Goal: Answer question/provide support: Answer question/provide support

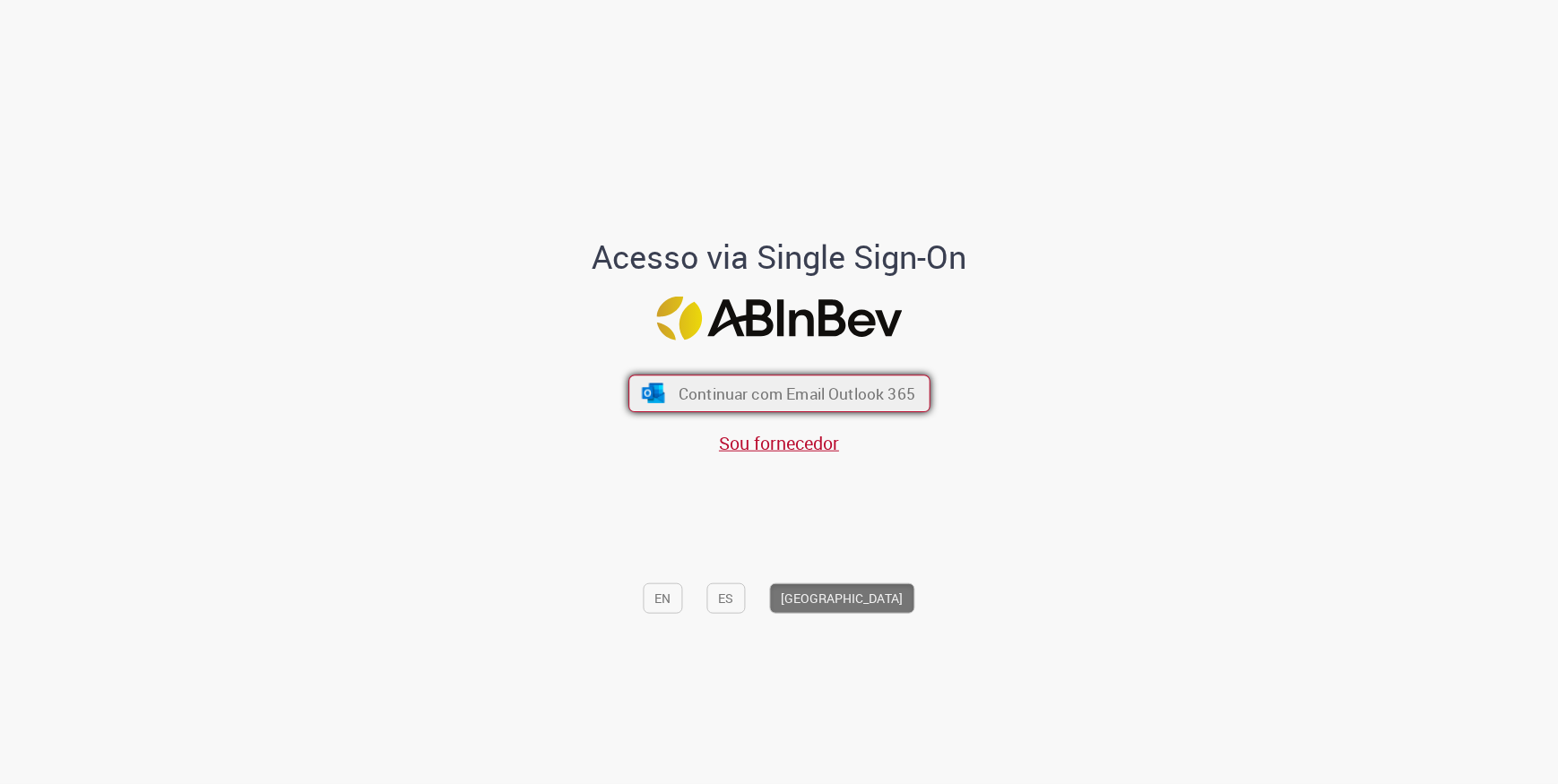
click at [781, 399] on span "Continuar com Email Outlook 365" at bounding box center [796, 392] width 236 height 20
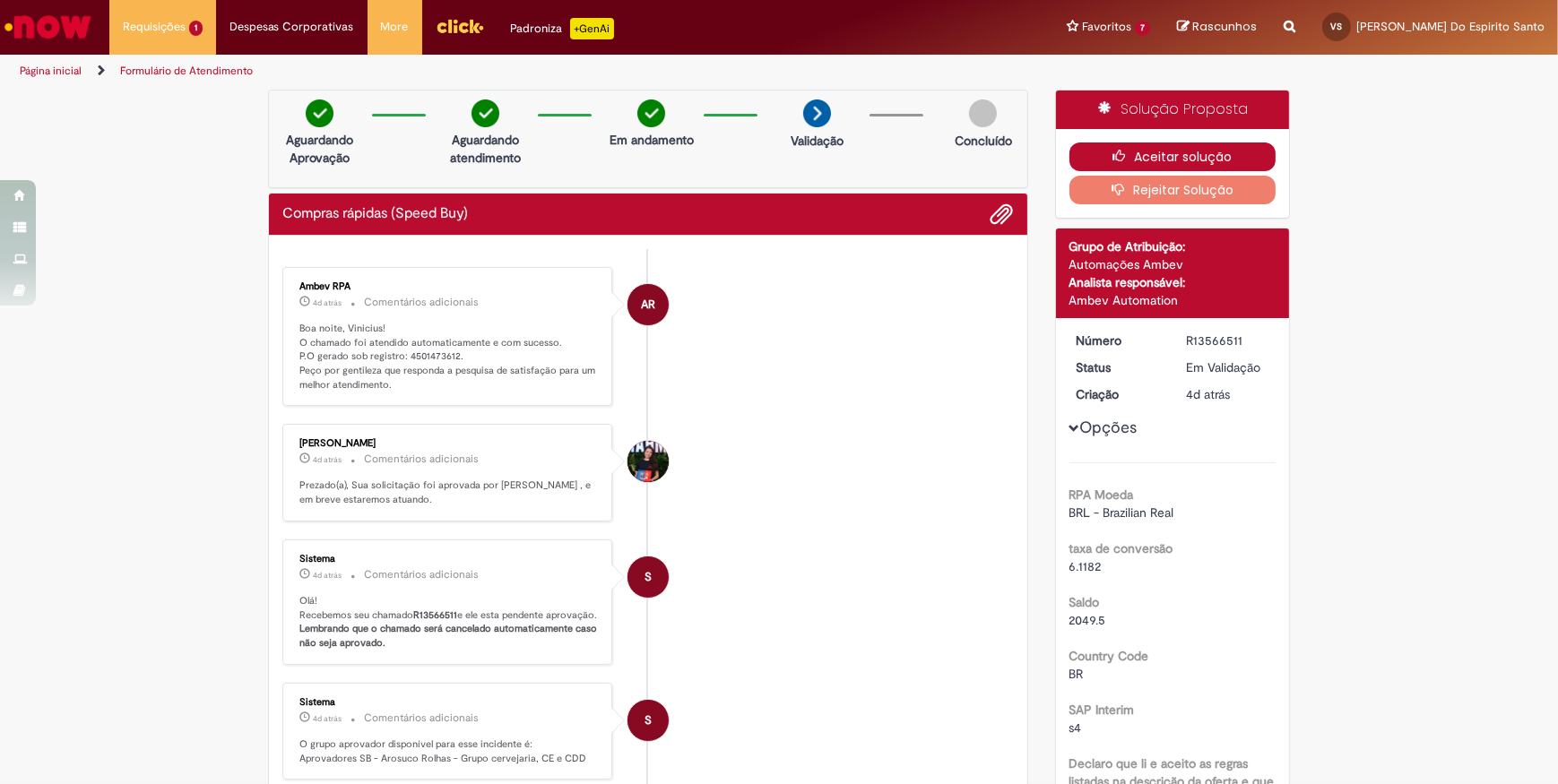
click at [1135, 153] on button "Aceitar solução" at bounding box center [1172, 157] width 207 height 29
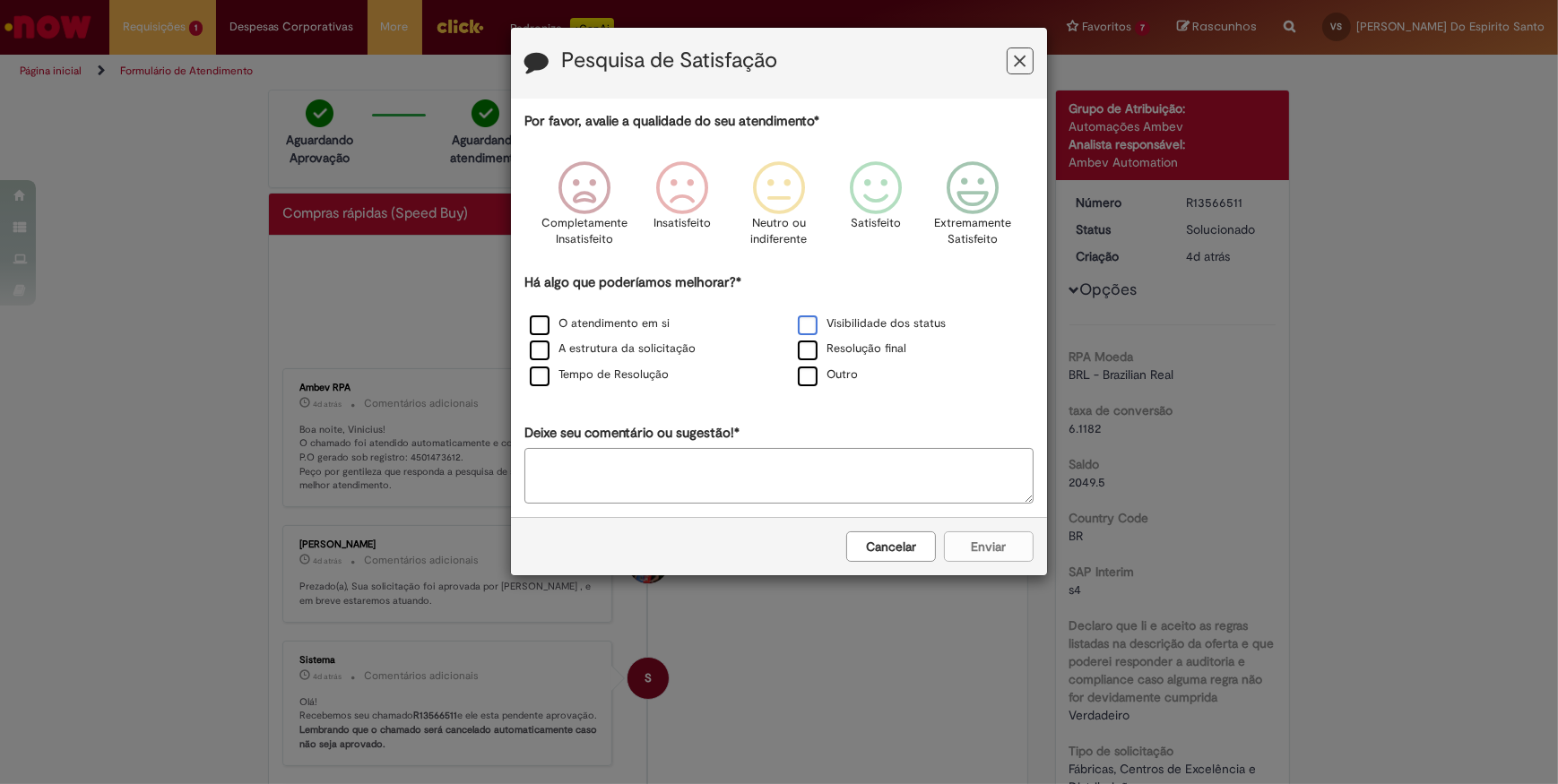
click at [835, 323] on label "Visibilidade dos status" at bounding box center [872, 324] width 148 height 17
click at [903, 555] on button "Cancelar" at bounding box center [890, 547] width 89 height 31
